Goal: Information Seeking & Learning: Learn about a topic

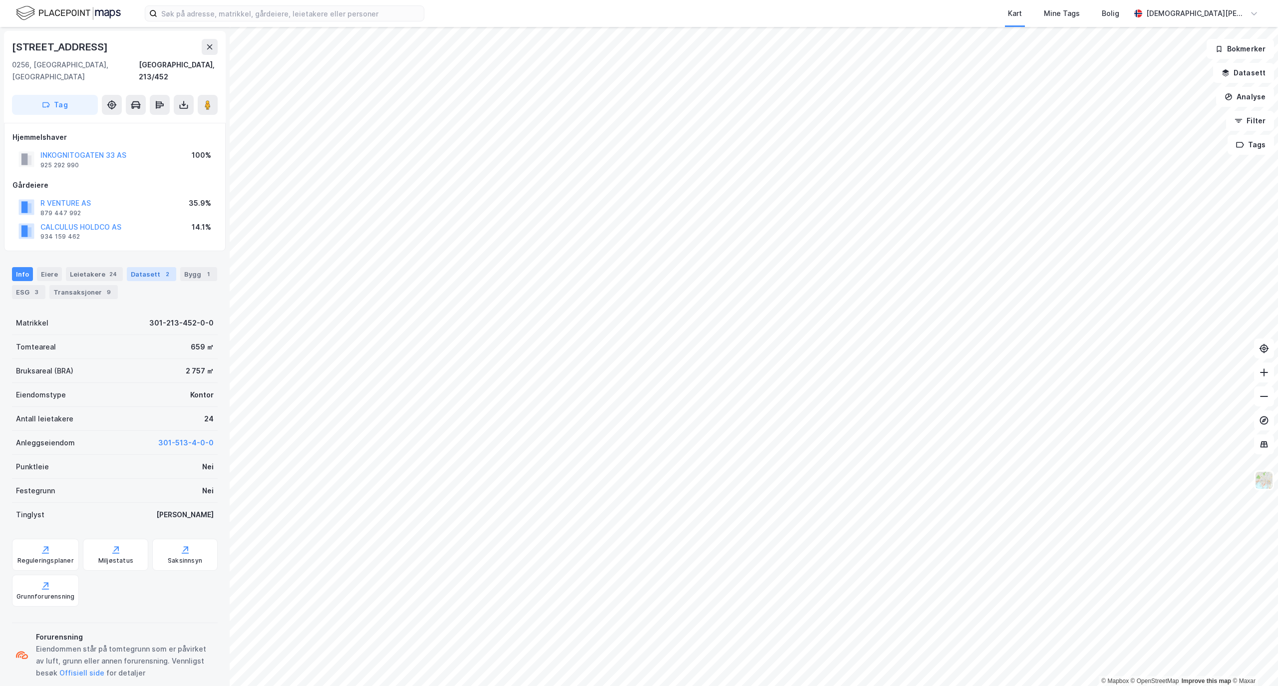
click at [146, 267] on div "Datasett 2" at bounding box center [151, 274] width 49 height 14
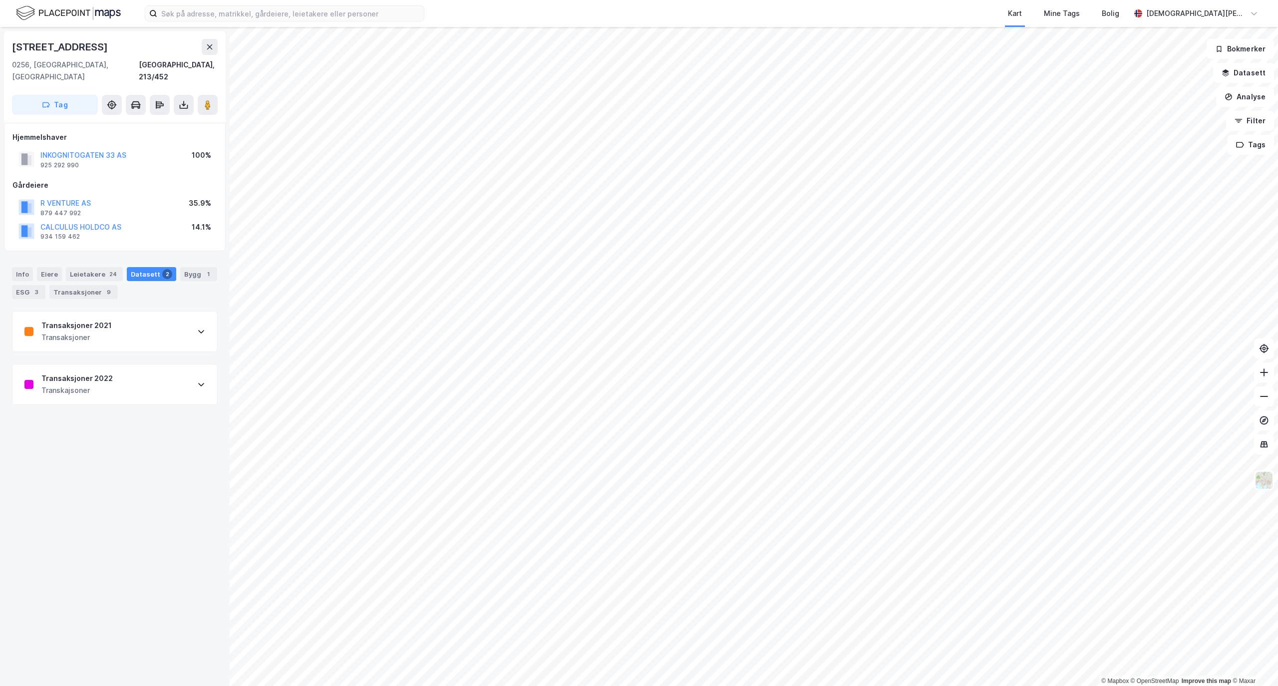
click at [174, 370] on div "Transaksjoner 2022 Transkajsoner" at bounding box center [114, 385] width 205 height 40
click at [0, 0] on button "INKOGNITOGATEN 33 AS" at bounding box center [0, 0] width 0 height 0
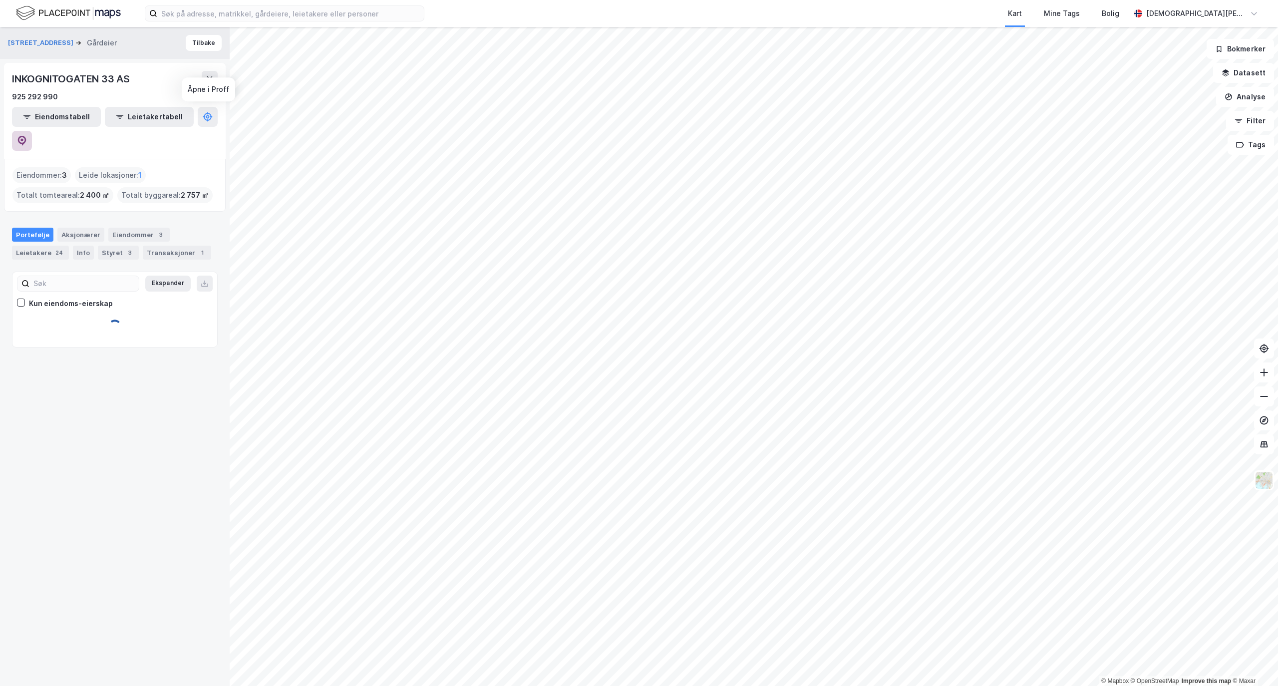
click at [27, 136] on icon at bounding box center [22, 141] width 10 height 10
